Goal: Task Accomplishment & Management: Complete application form

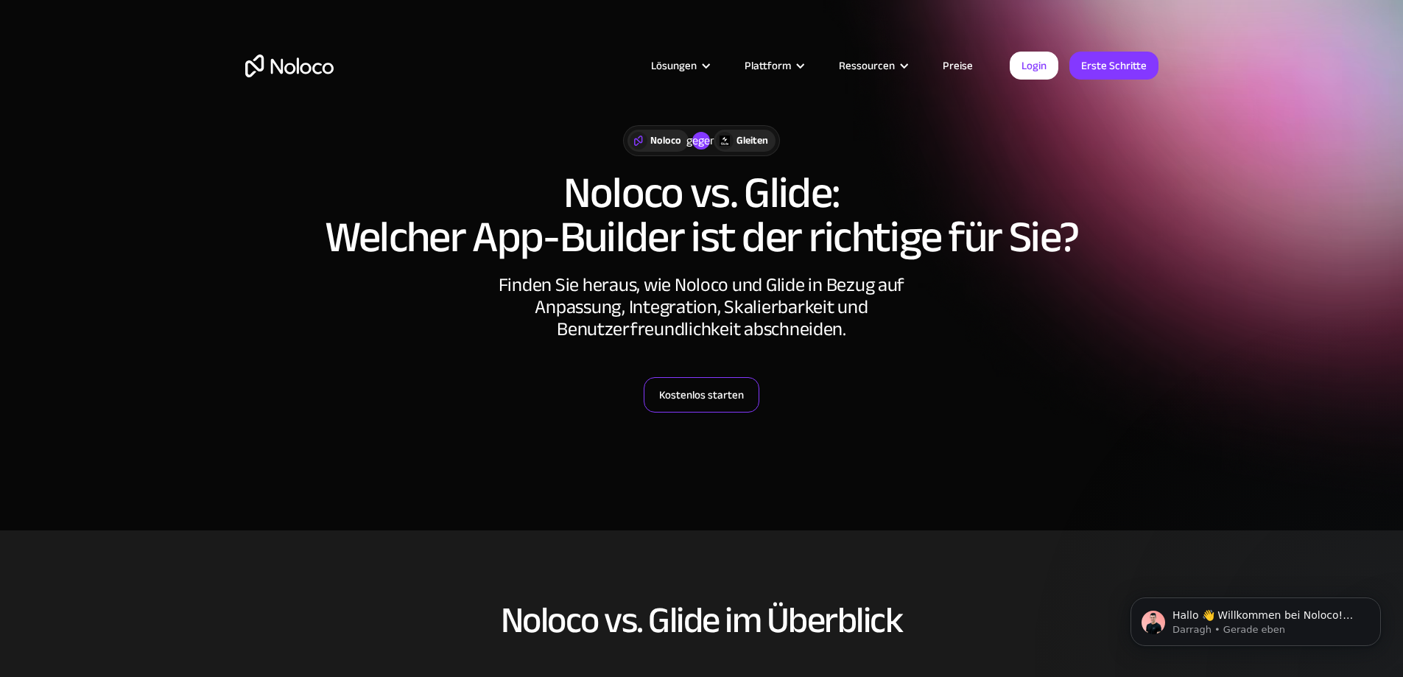
click at [708, 395] on font "Kostenlos starten" at bounding box center [701, 395] width 85 height 21
click at [1112, 66] on font "Erste Schritte" at bounding box center [1114, 65] width 66 height 21
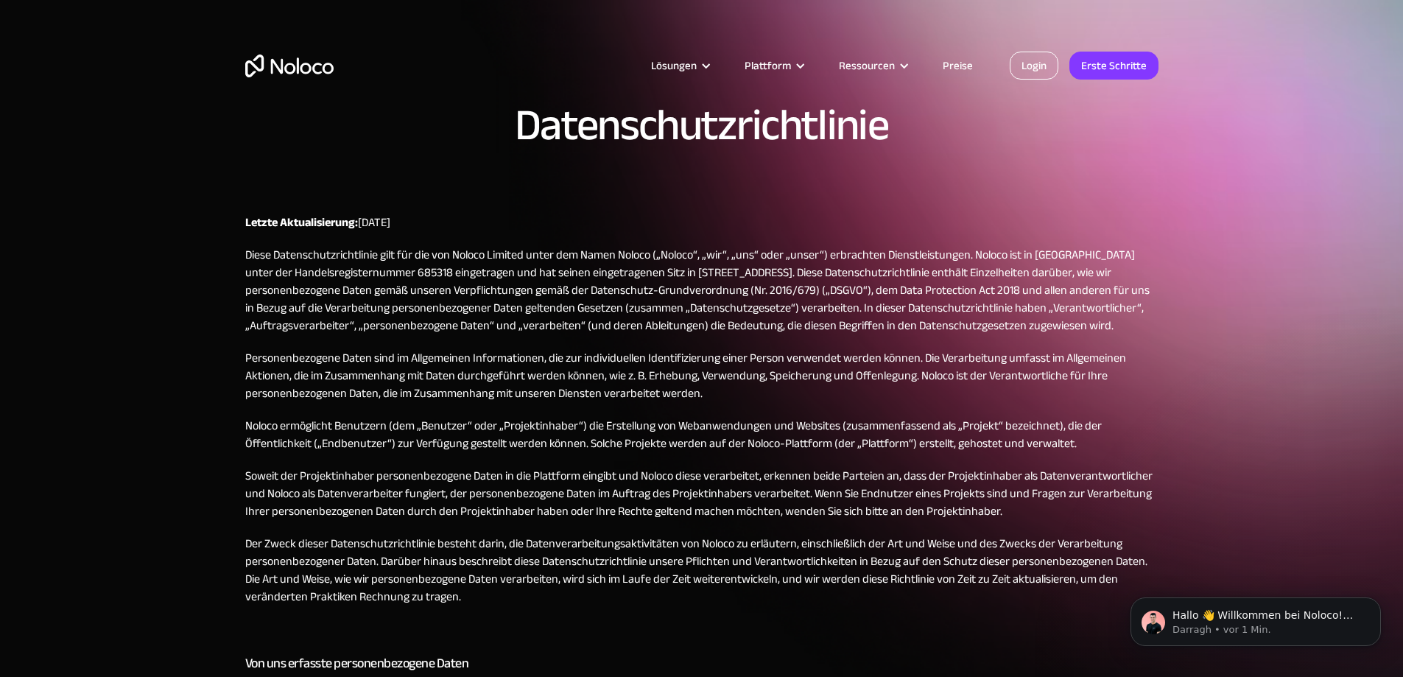
click at [1032, 71] on font "Login" at bounding box center [1034, 65] width 25 height 21
